Goal: Transaction & Acquisition: Download file/media

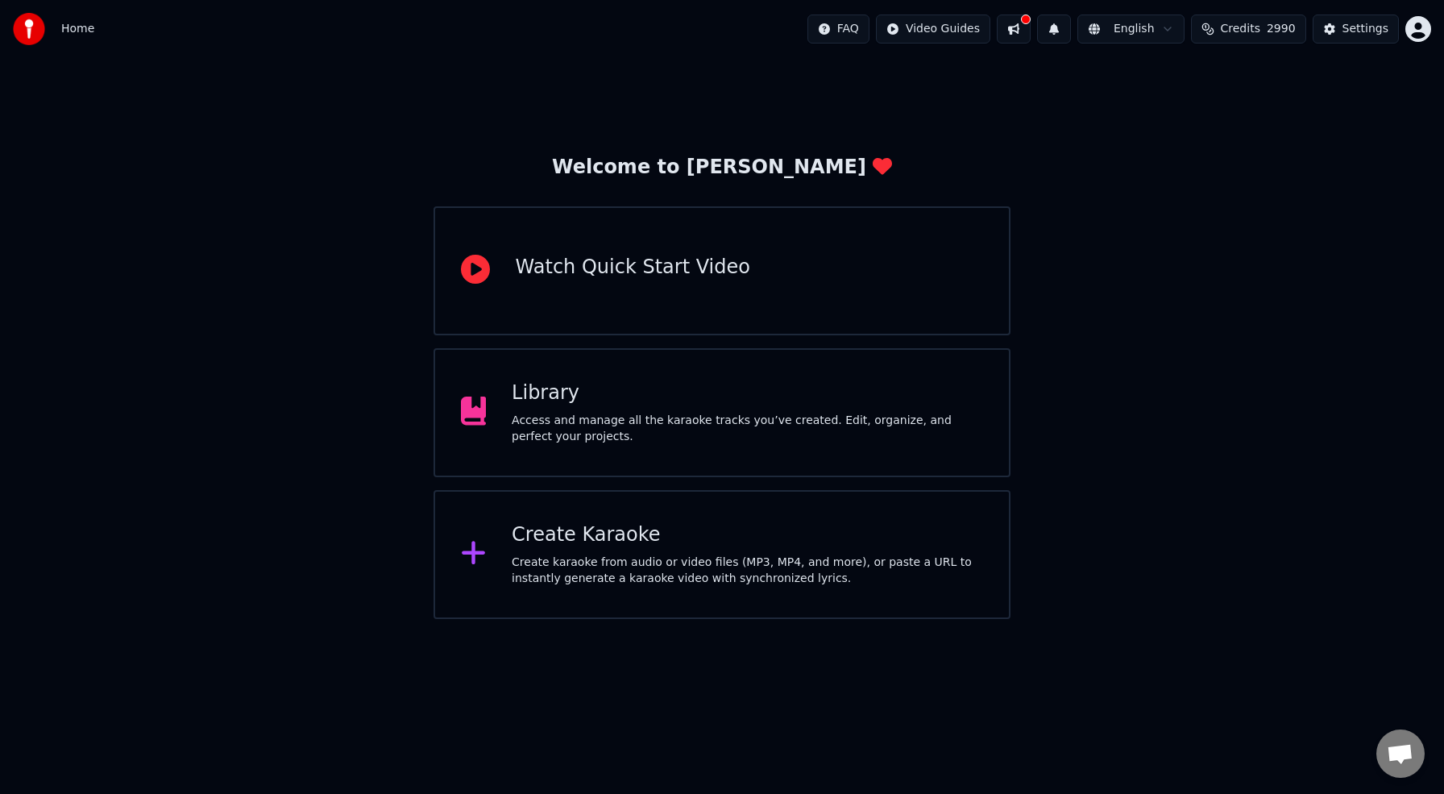
click at [611, 426] on div "Access and manage all the karaoke tracks you’ve created. Edit, organize, and pe…" at bounding box center [747, 428] width 471 height 32
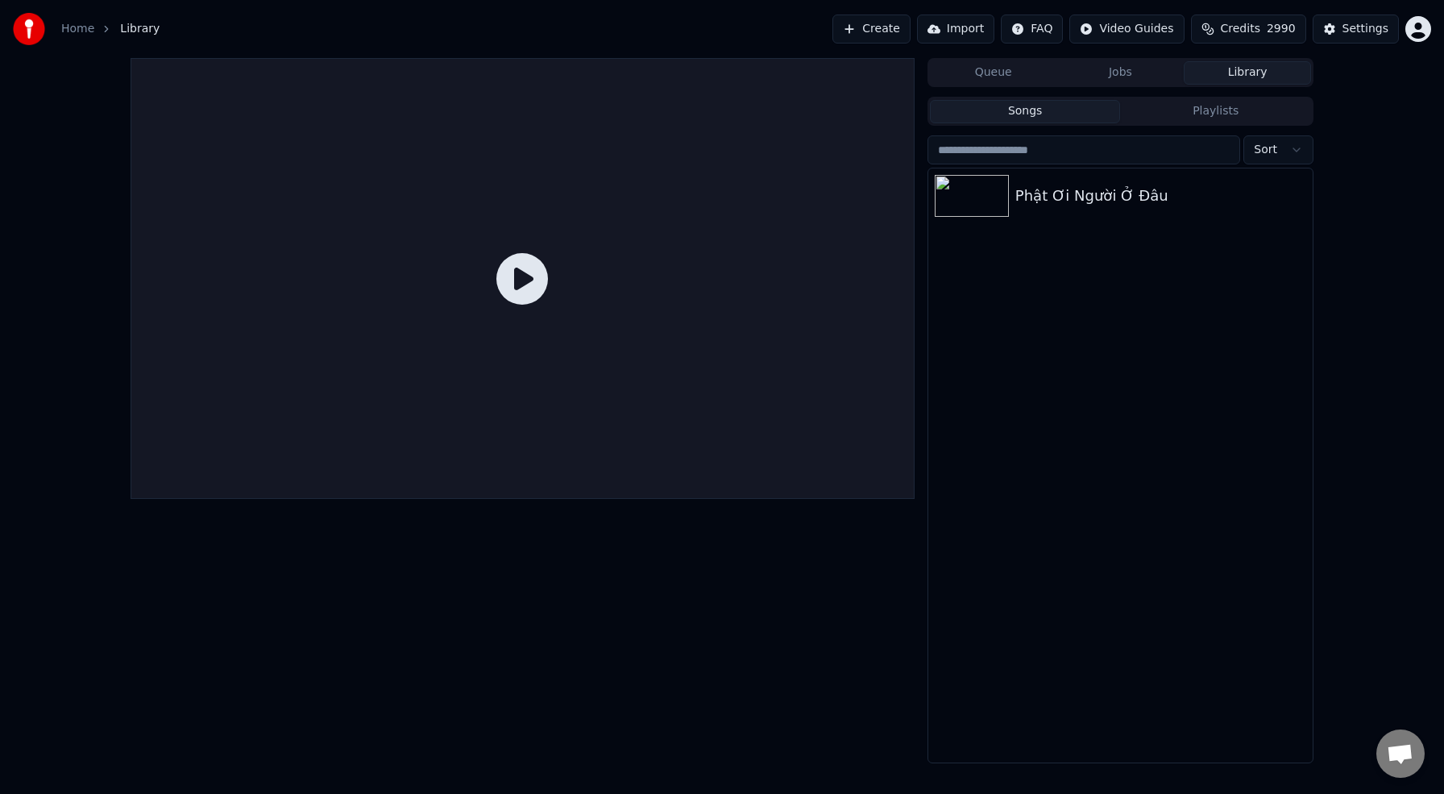
click at [1126, 72] on button "Jobs" at bounding box center [1120, 72] width 127 height 23
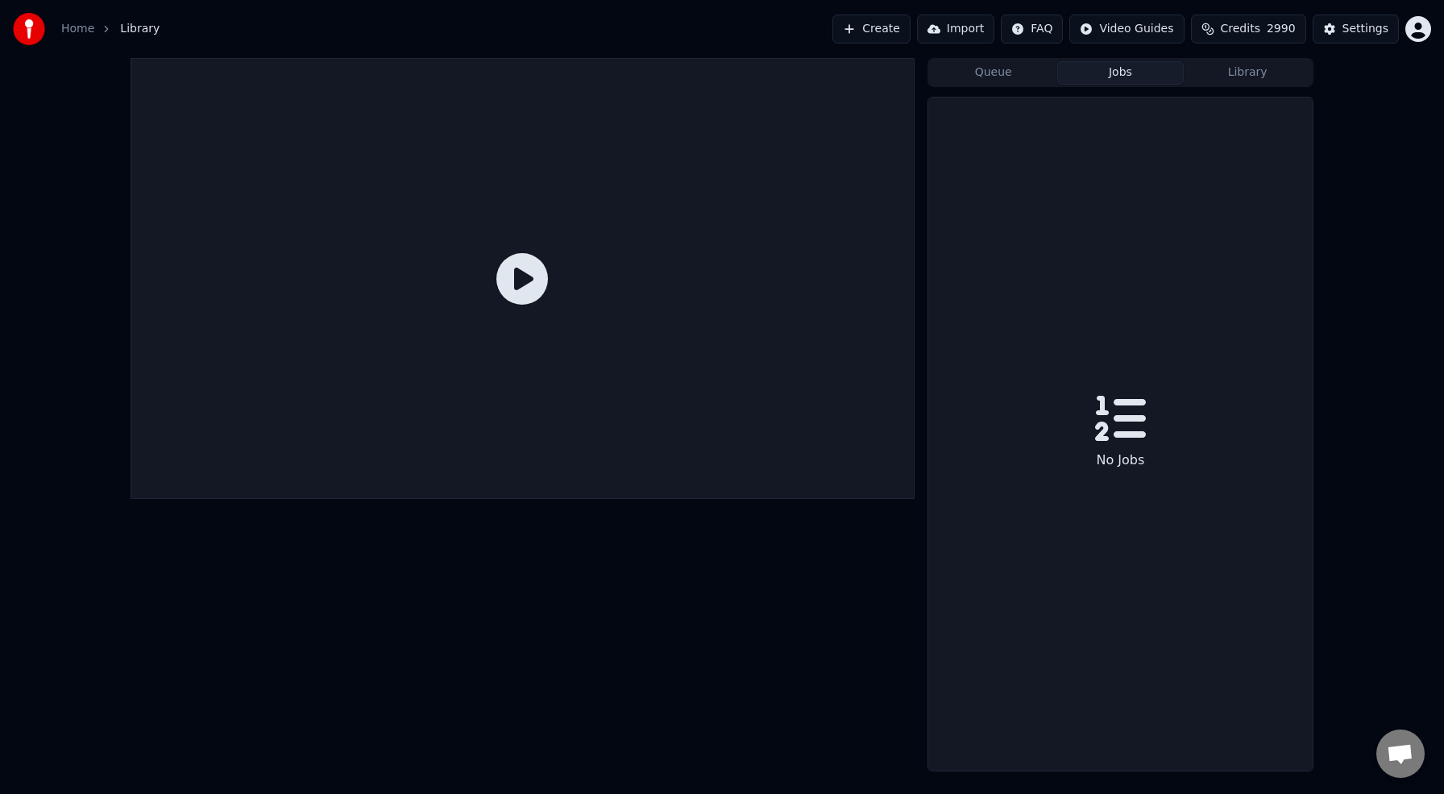
click at [998, 76] on button "Queue" at bounding box center [993, 72] width 127 height 23
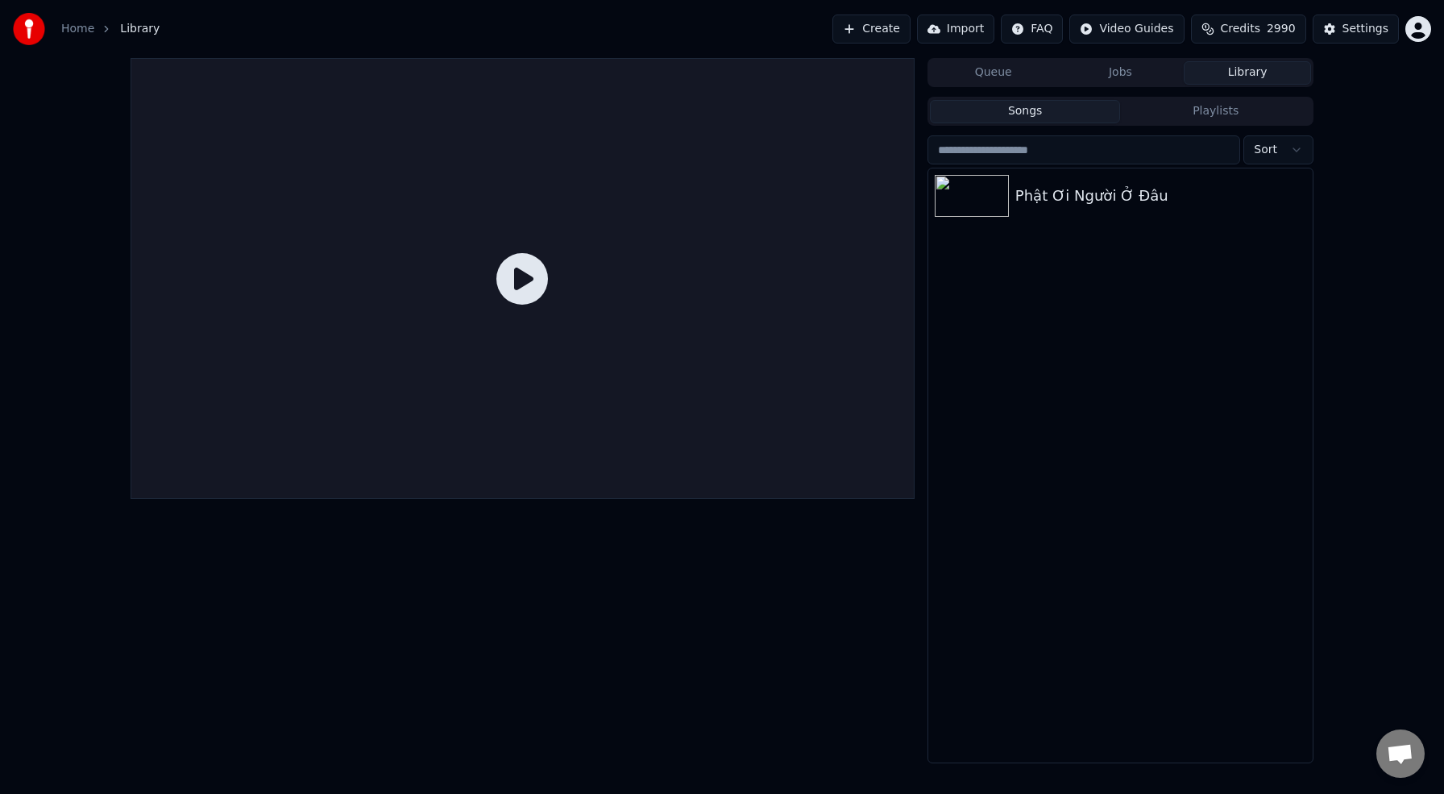
click at [1236, 76] on button "Library" at bounding box center [1246, 72] width 127 height 23
click at [1060, 192] on div "Phật Ơi Người Ở Đâu" at bounding box center [1152, 195] width 275 height 23
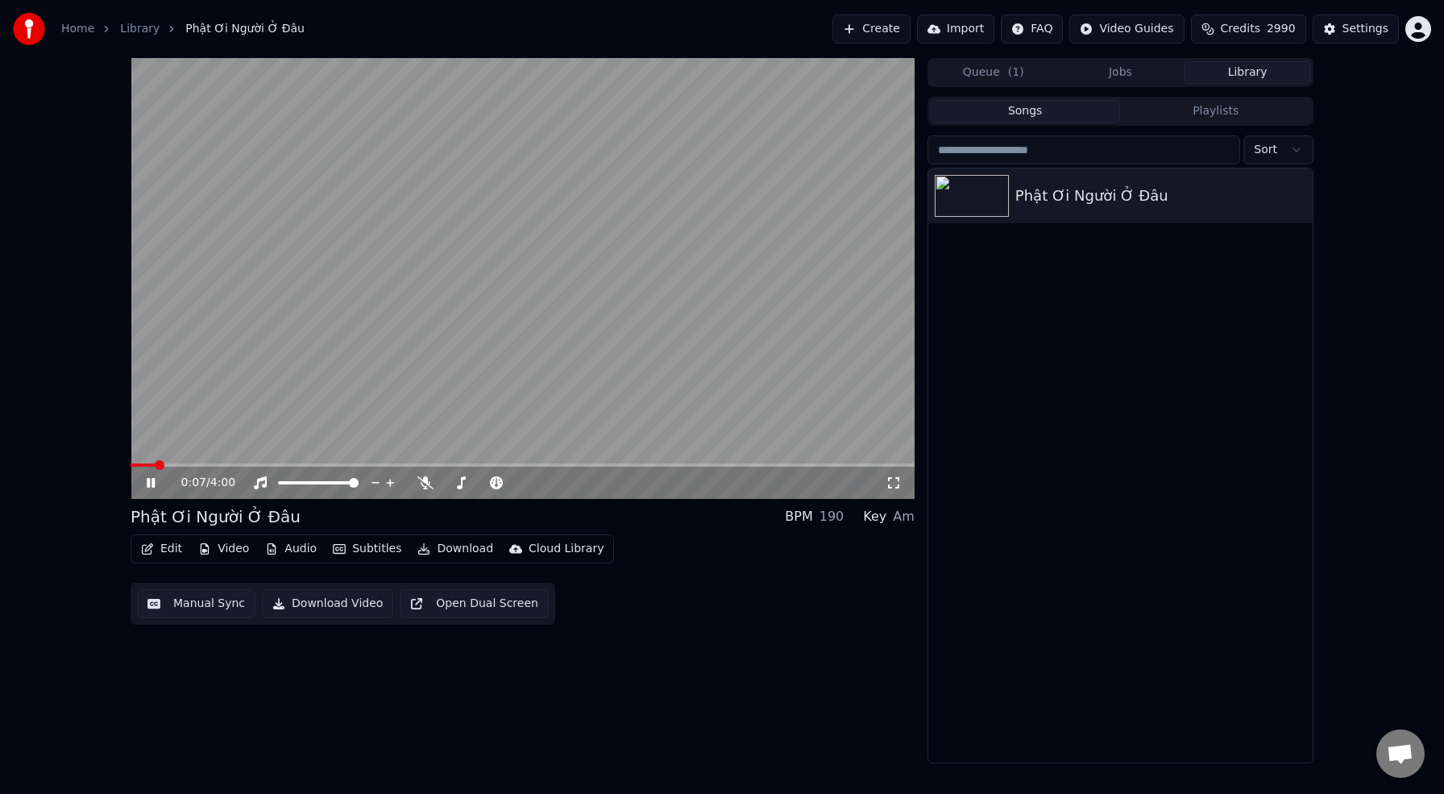
click at [458, 549] on button "Download" at bounding box center [455, 548] width 89 height 23
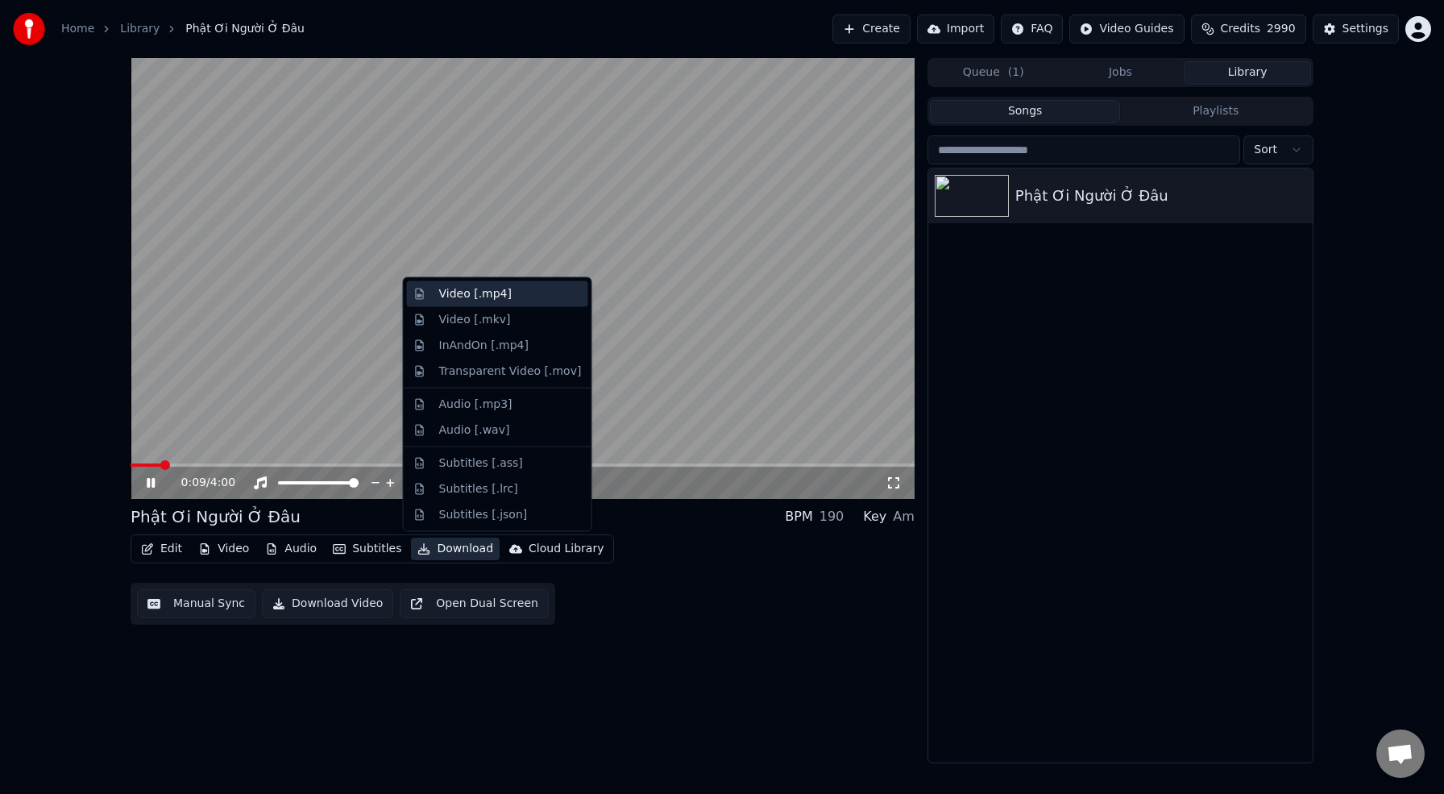
click at [518, 299] on div "Video [.mp4]" at bounding box center [510, 294] width 143 height 16
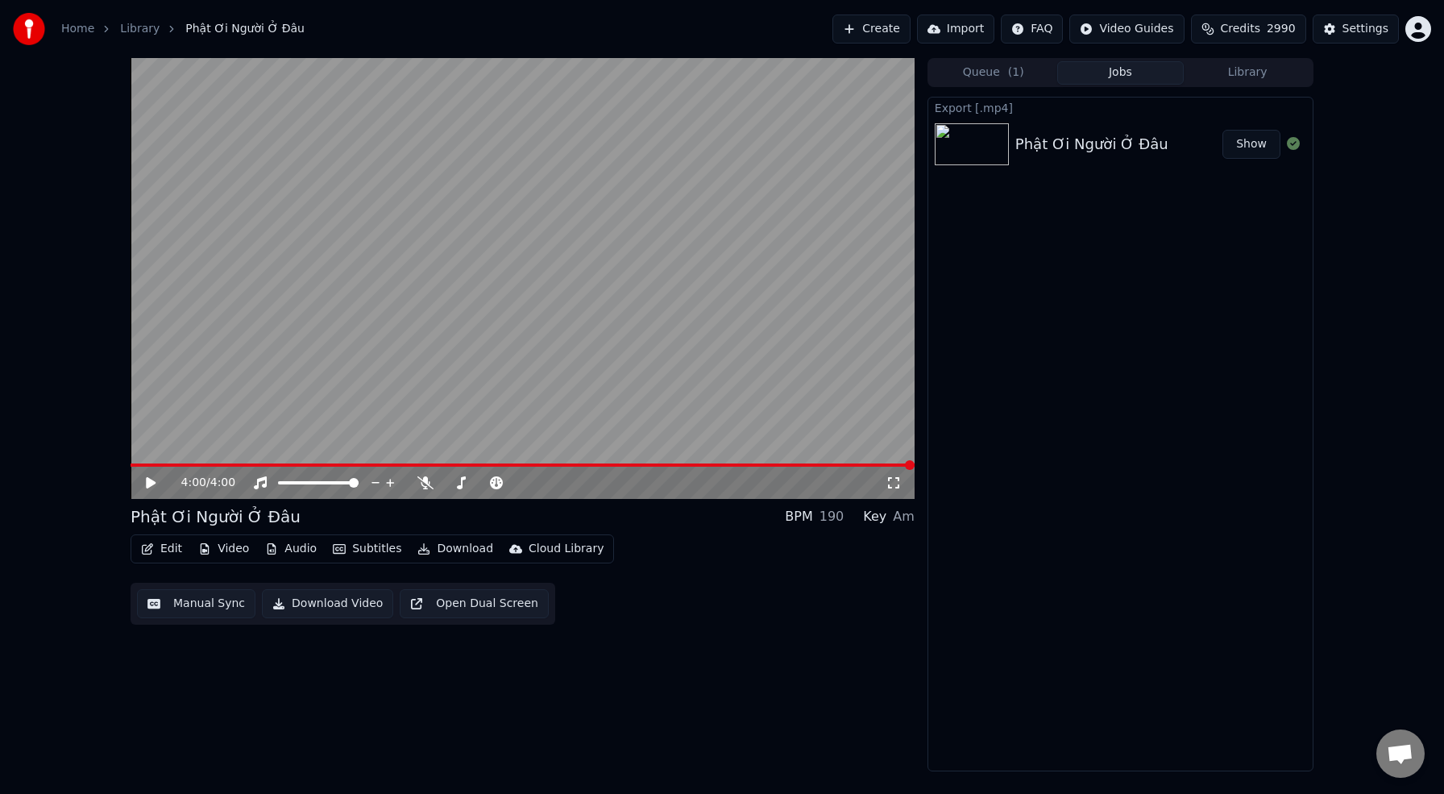
click at [1250, 145] on button "Show" at bounding box center [1251, 144] width 58 height 29
